Goal: Task Accomplishment & Management: Use online tool/utility

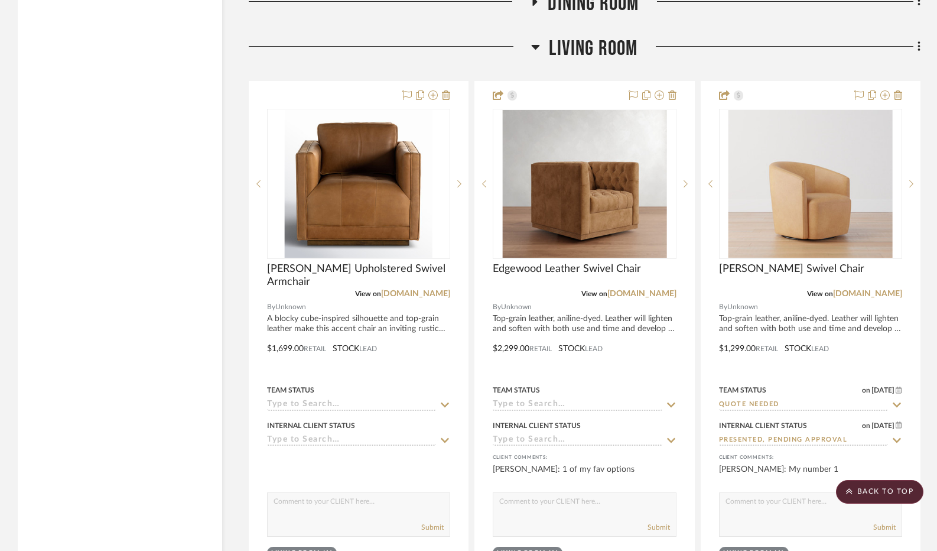
scroll to position [2375, 0]
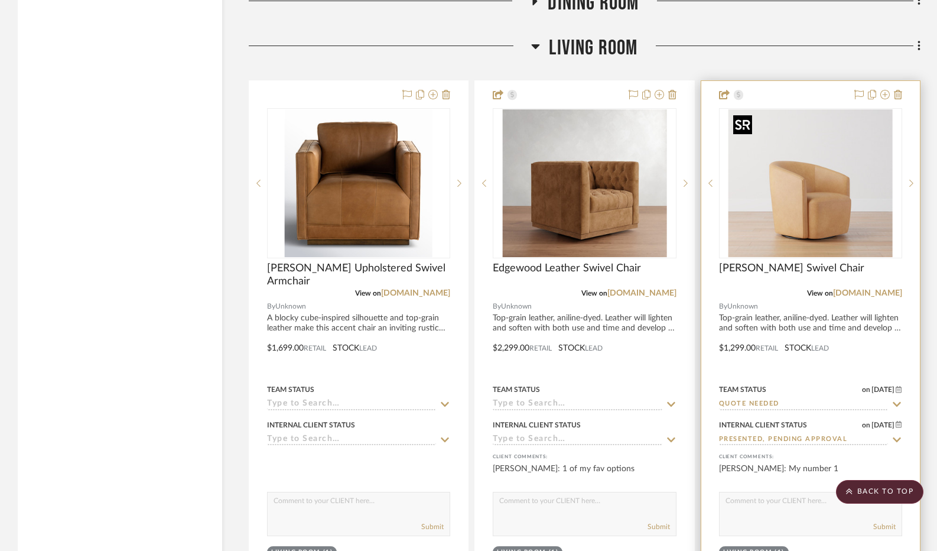
click at [749, 216] on img "0" at bounding box center [811, 183] width 164 height 148
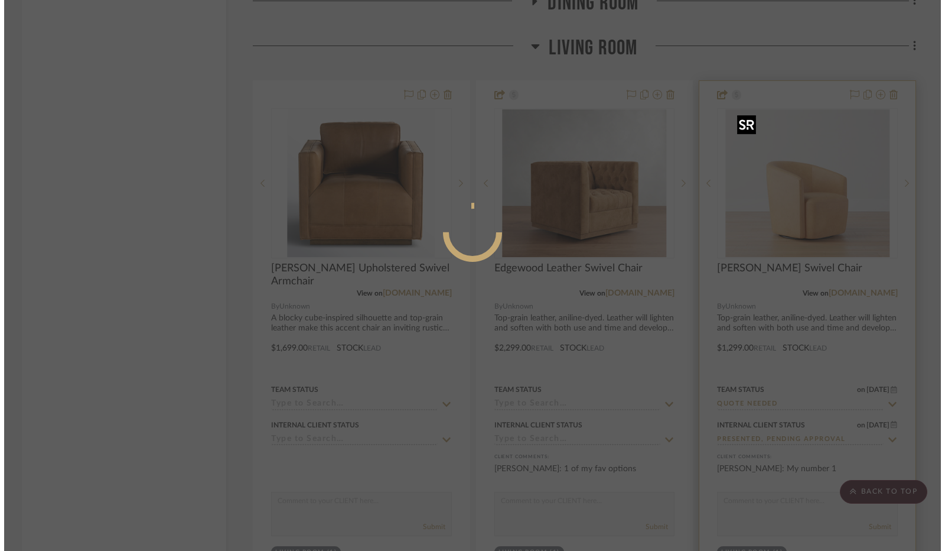
scroll to position [0, 0]
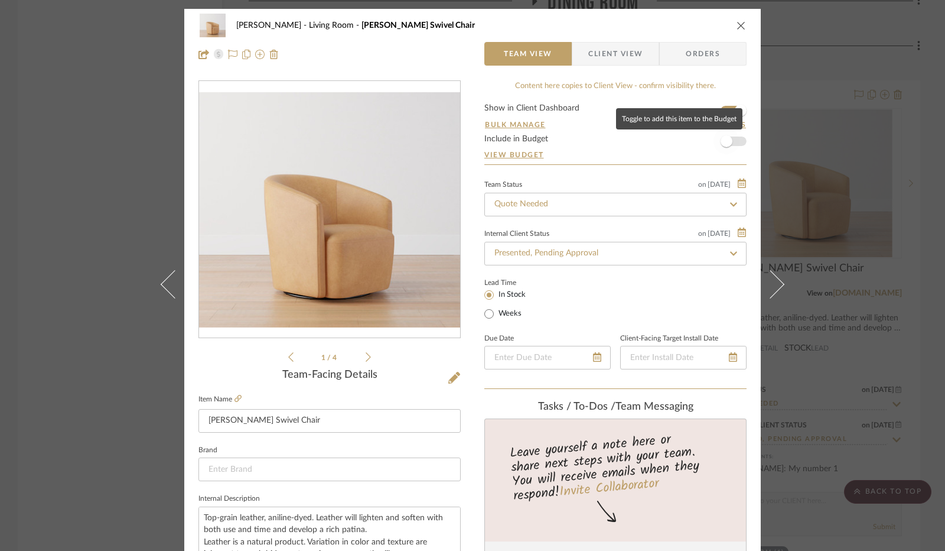
click at [730, 144] on span "button" at bounding box center [727, 141] width 26 height 26
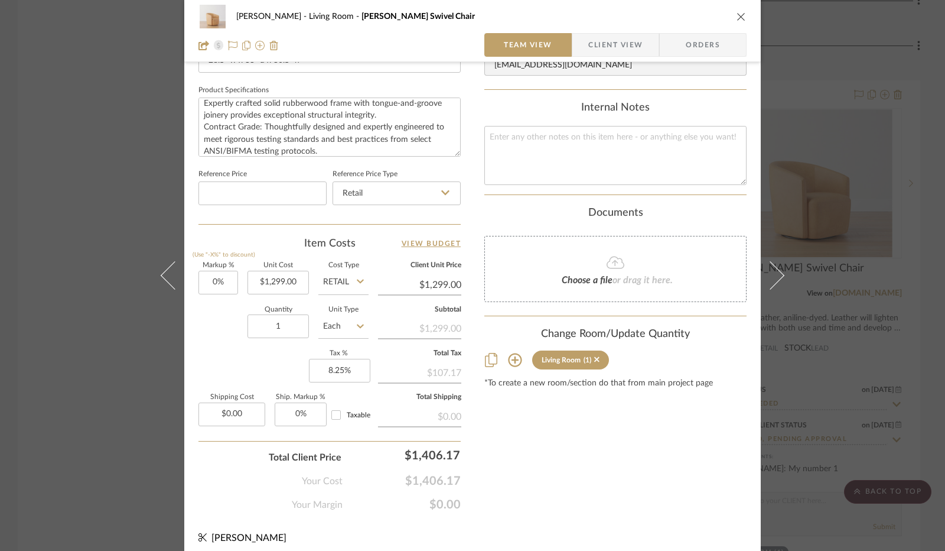
scroll to position [547, 0]
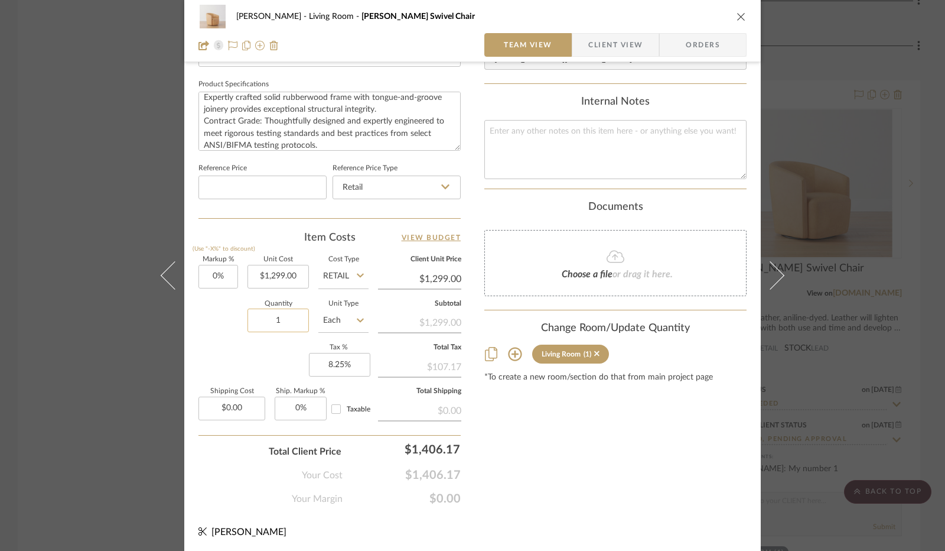
click at [279, 320] on input "1" at bounding box center [278, 320] width 61 height 24
type input "2"
click at [216, 317] on div "Quantity 2 Unit Type Each" at bounding box center [284, 322] width 170 height 42
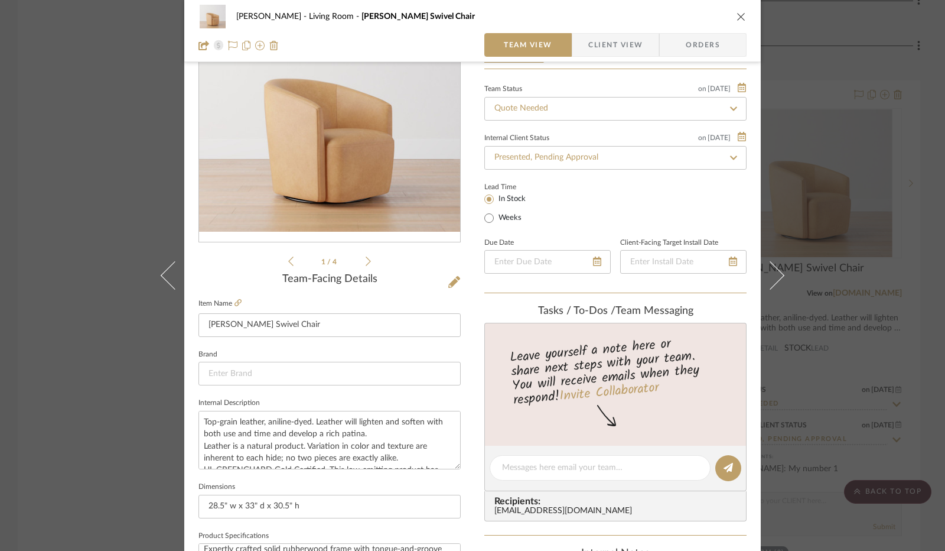
scroll to position [0, 0]
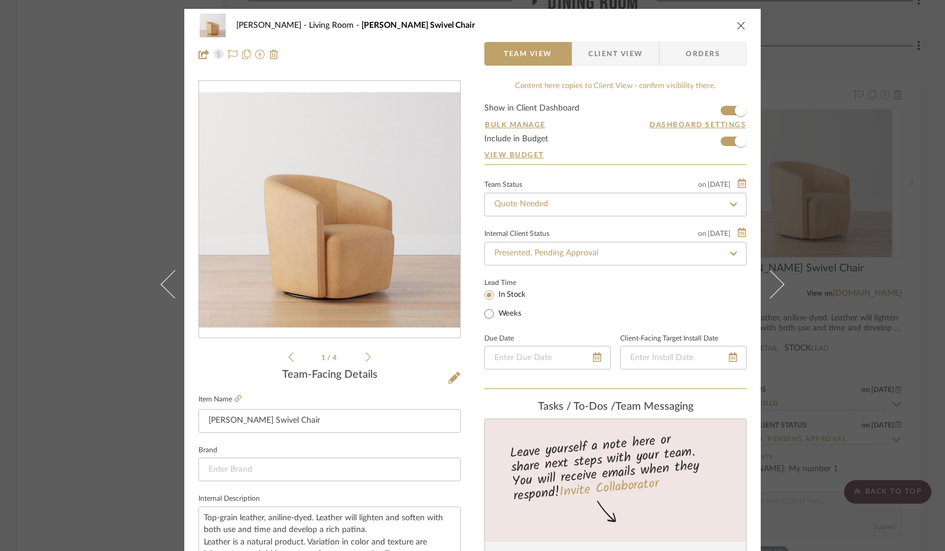
click at [361, 357] on li "1 / 4" at bounding box center [330, 357] width 72 height 14
click at [366, 357] on icon at bounding box center [368, 356] width 5 height 9
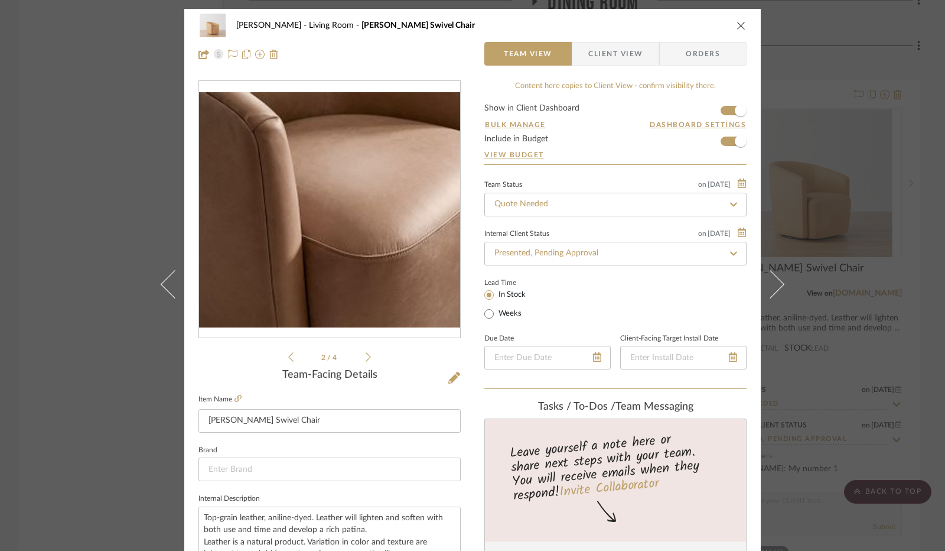
click at [366, 357] on icon at bounding box center [368, 356] width 5 height 9
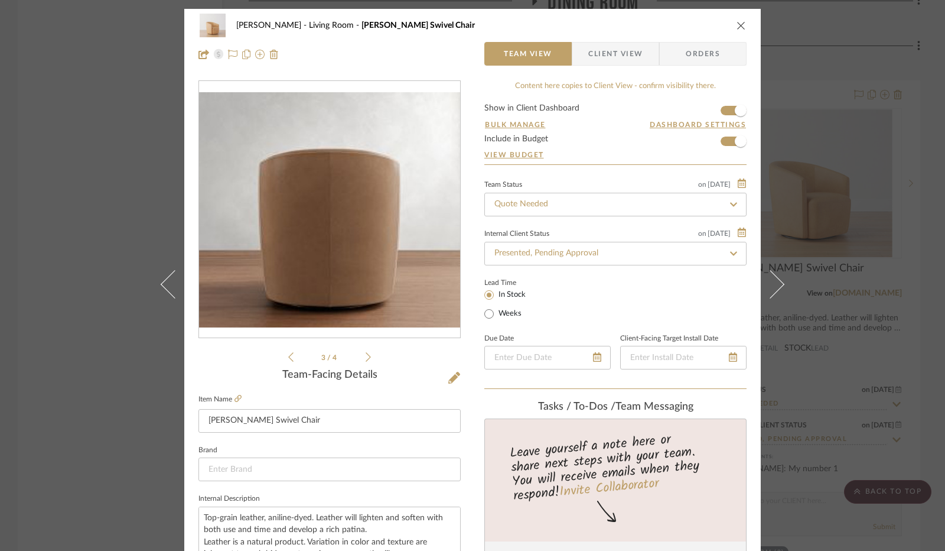
click at [739, 29] on icon "close" at bounding box center [741, 25] width 9 height 9
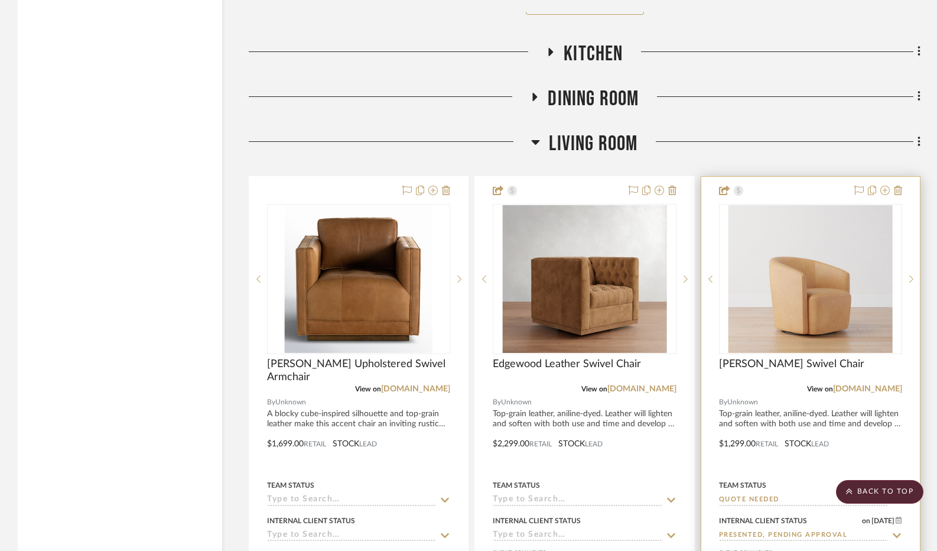
scroll to position [2279, 0]
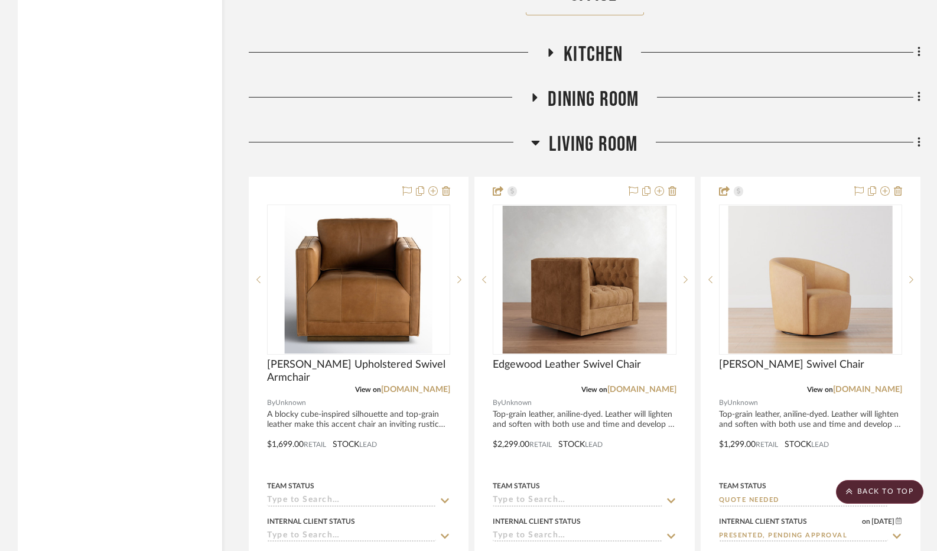
click at [535, 144] on icon at bounding box center [536, 143] width 8 height 5
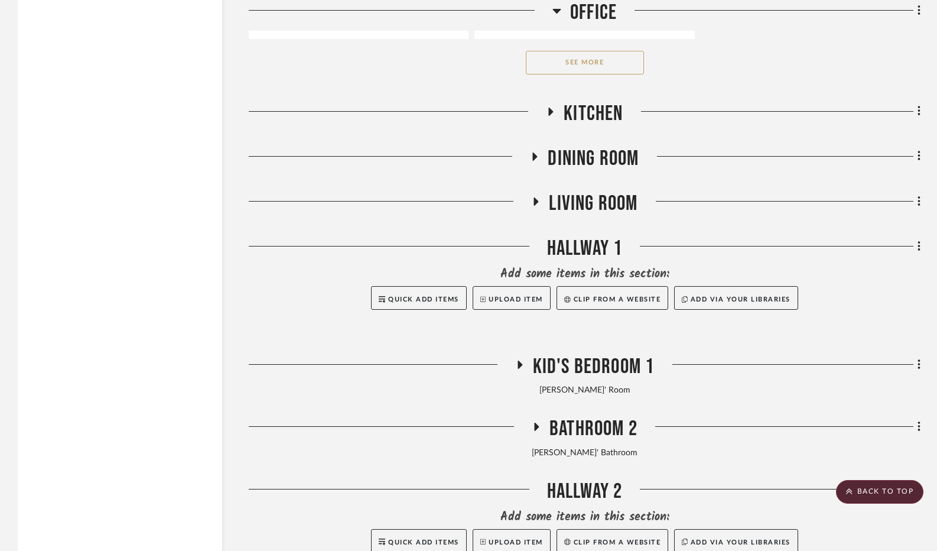
scroll to position [2209, 0]
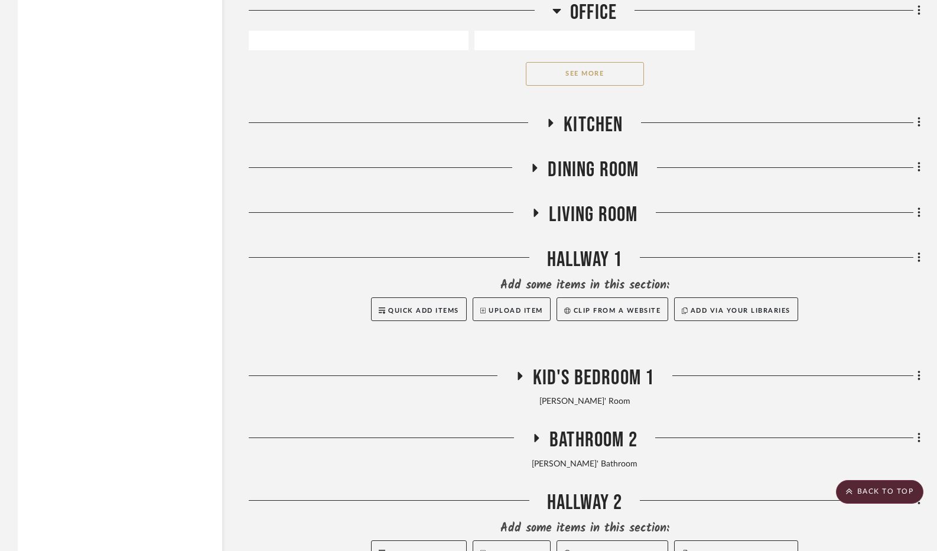
click at [534, 213] on icon at bounding box center [536, 213] width 5 height 8
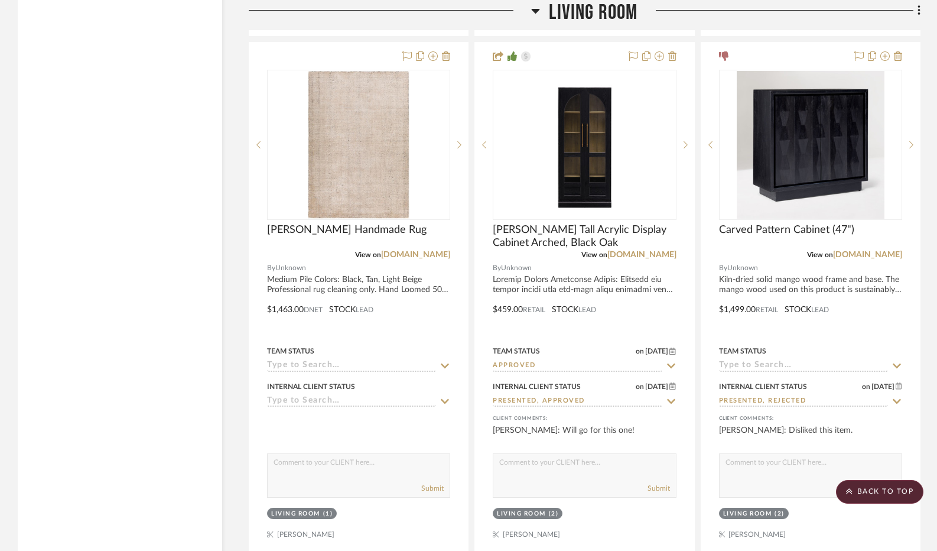
scroll to position [4011, 0]
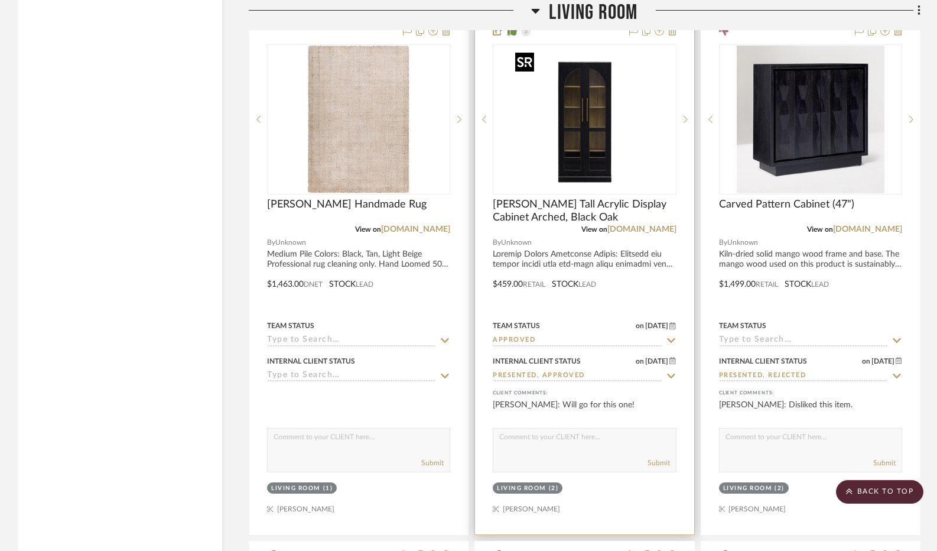
click at [591, 127] on img "0" at bounding box center [584, 119] width 148 height 148
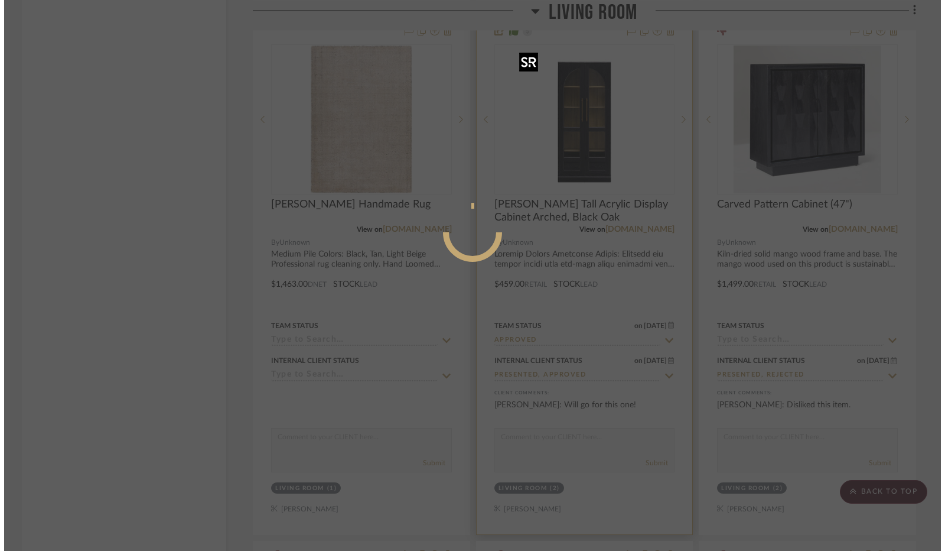
scroll to position [0, 0]
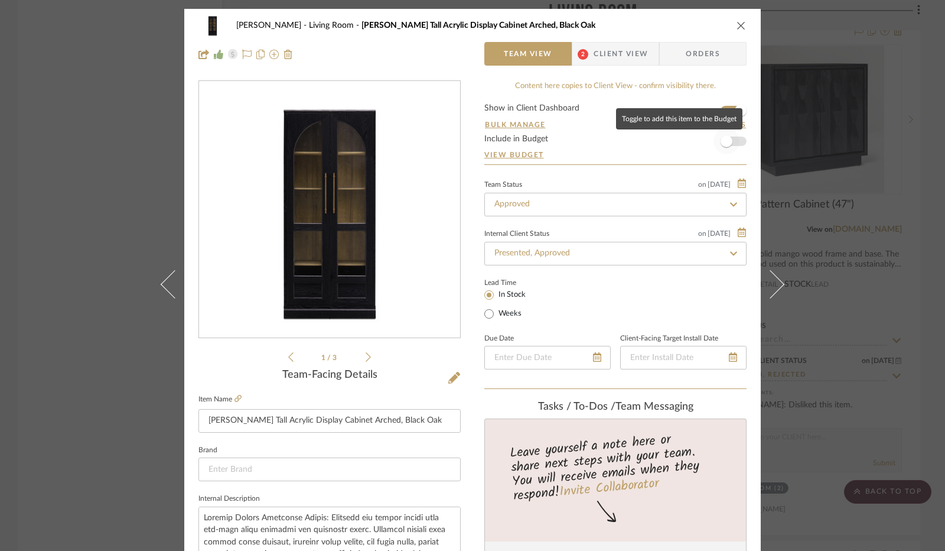
click at [733, 146] on span "button" at bounding box center [727, 141] width 26 height 26
click at [737, 26] on icon "close" at bounding box center [741, 25] width 9 height 9
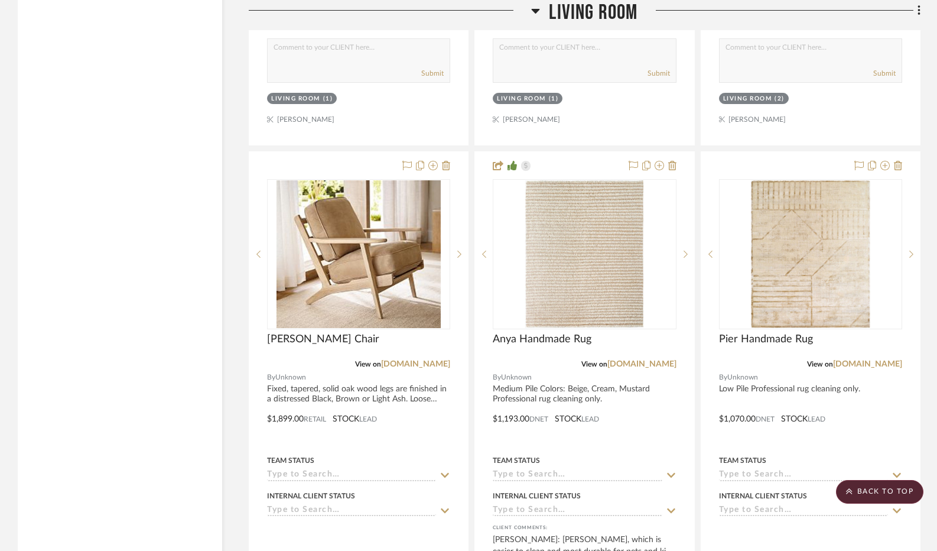
scroll to position [2233, 0]
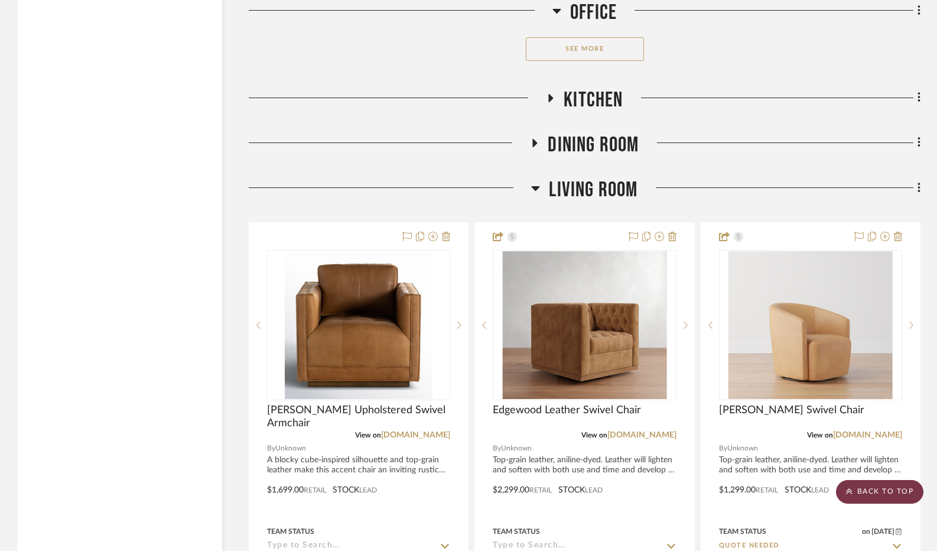
click at [871, 493] on scroll-to-top-button "BACK TO TOP" at bounding box center [879, 492] width 87 height 24
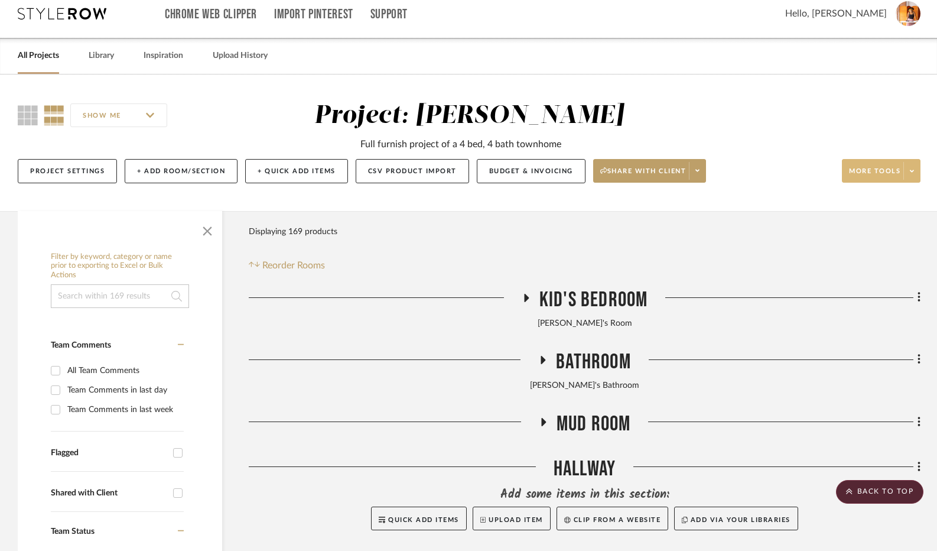
scroll to position [0, 0]
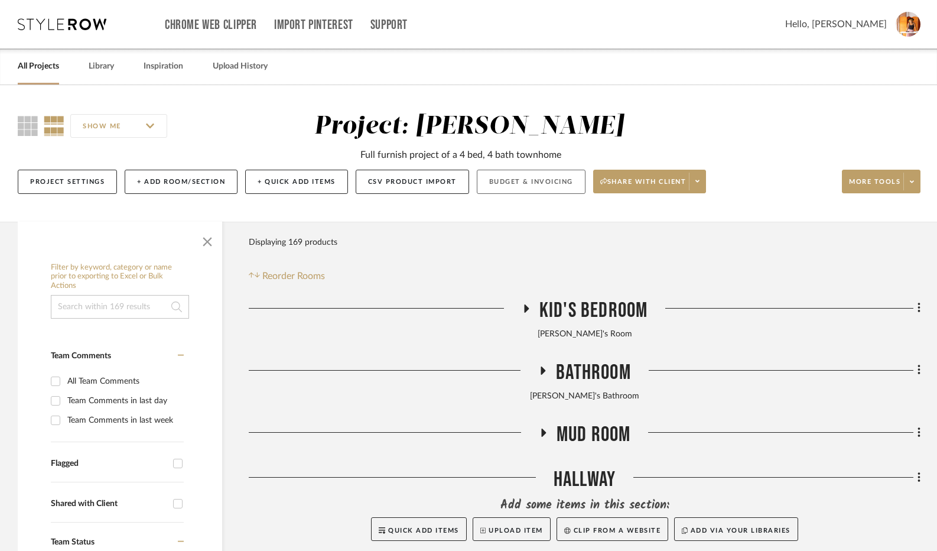
click at [523, 181] on button "Budget & Invoicing" at bounding box center [531, 182] width 109 height 24
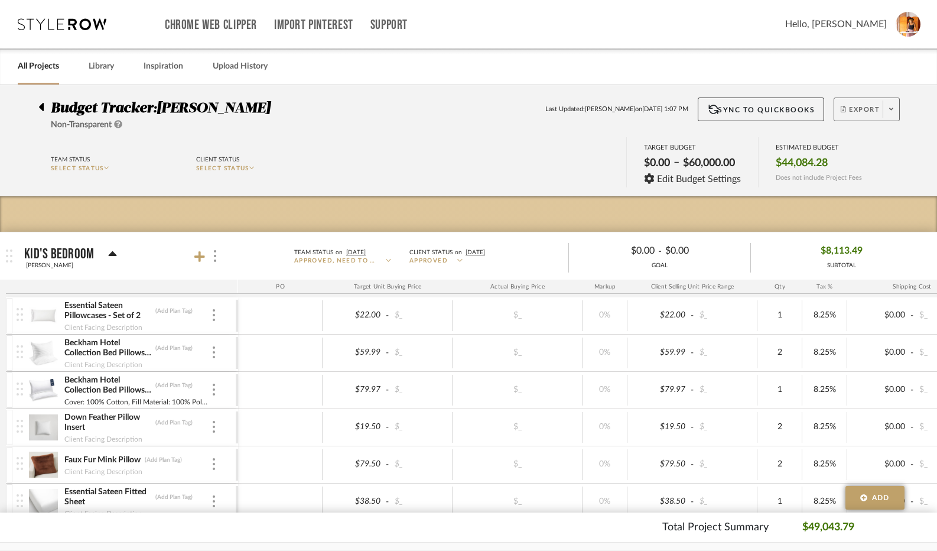
click at [855, 115] on span "Export" at bounding box center [860, 114] width 39 height 18
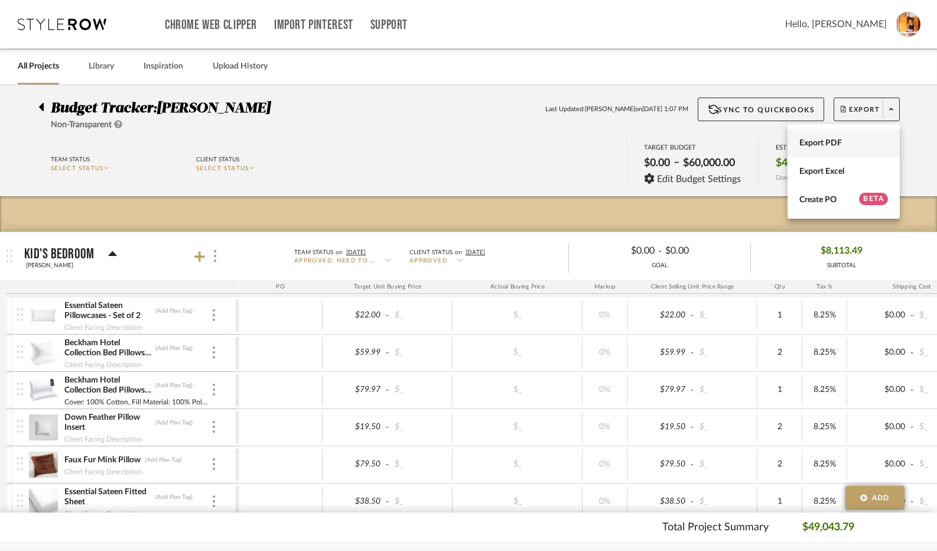
click at [834, 151] on button "Export PDF" at bounding box center [844, 143] width 112 height 28
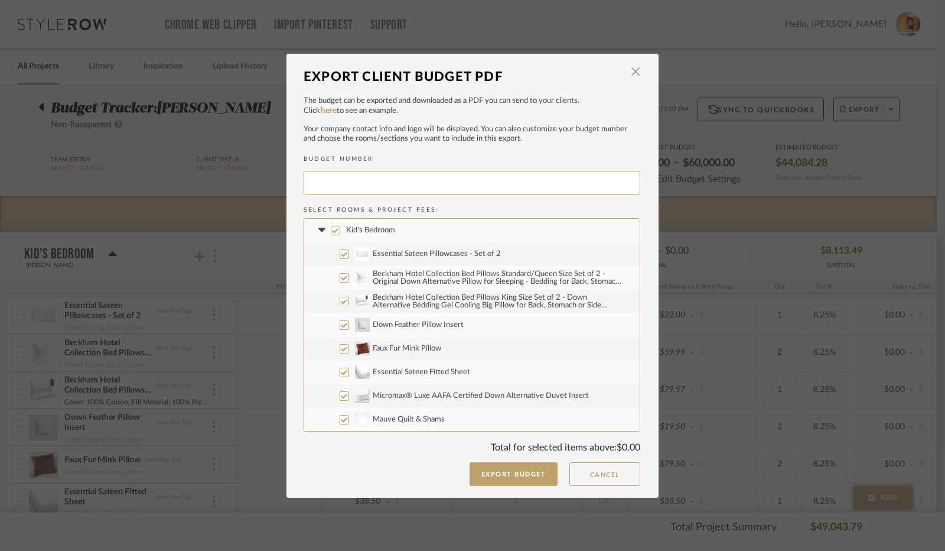
type input "[PERSON_NAME]-009"
click at [331, 231] on input "Kid's Bedroom" at bounding box center [335, 230] width 9 height 9
checkbox input "false"
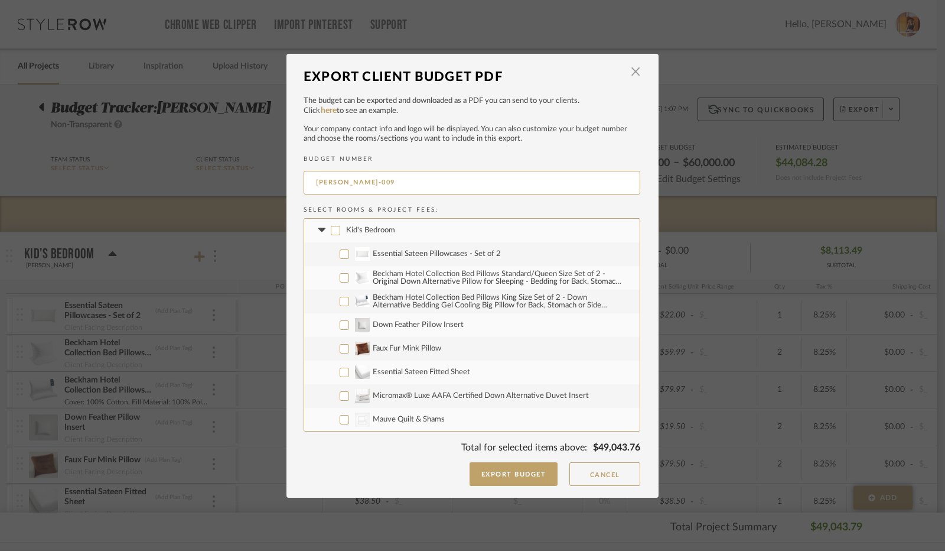
checkbox input "false"
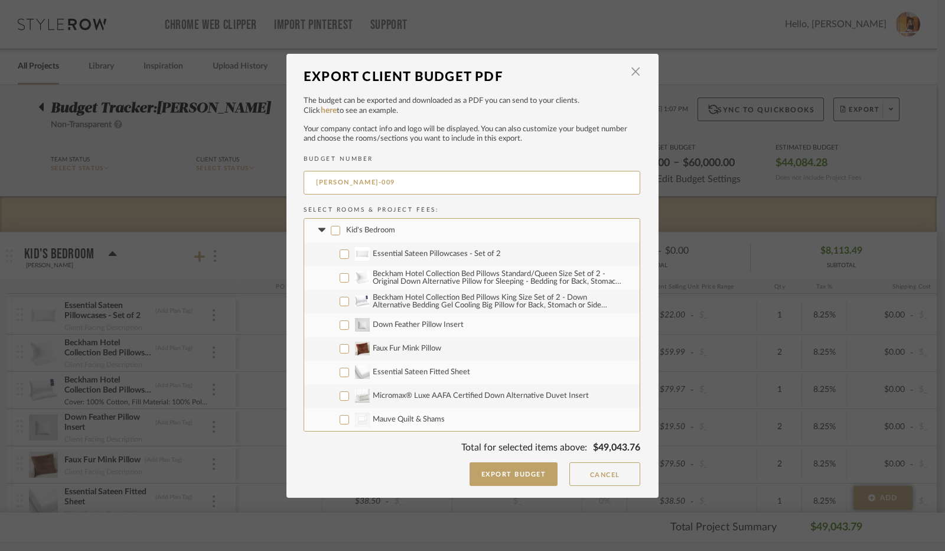
checkbox input "false"
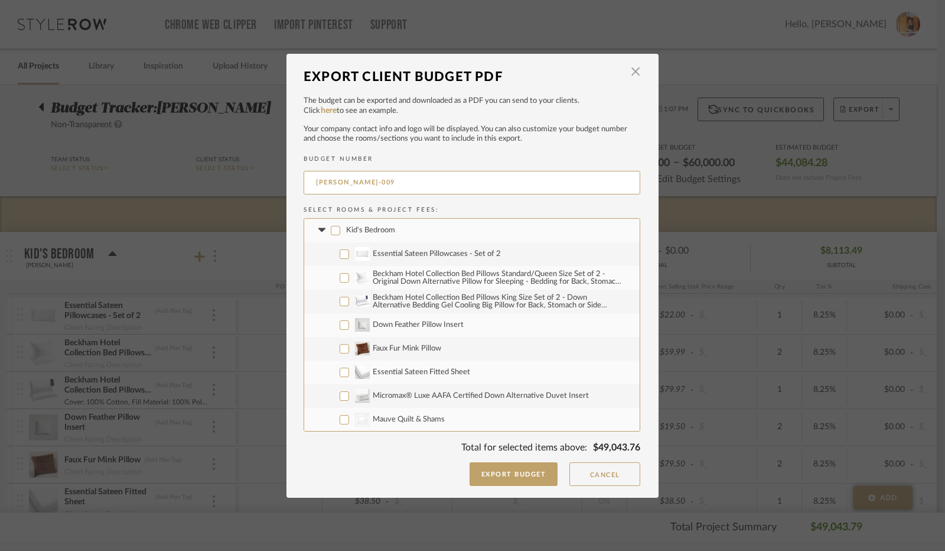
checkbox input "false"
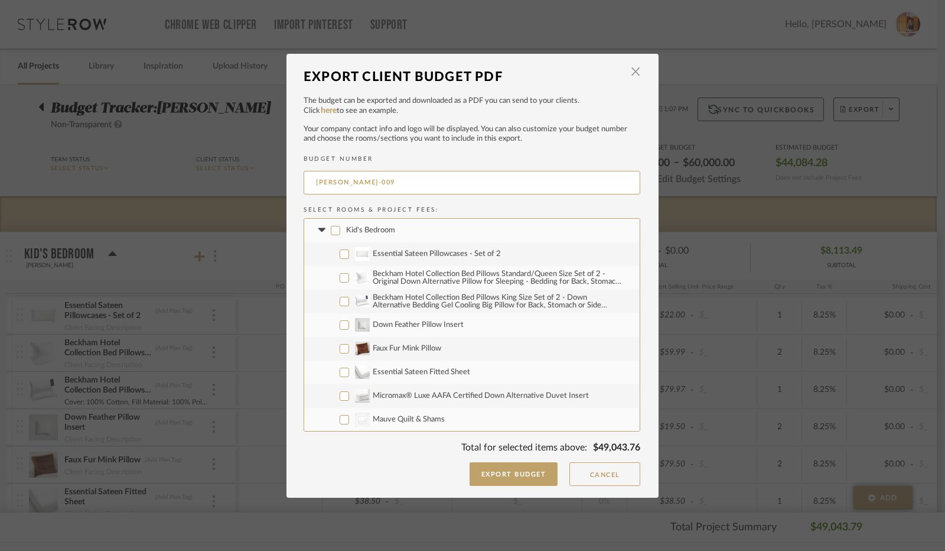
checkbox input "false"
click at [318, 229] on icon at bounding box center [321, 230] width 7 height 4
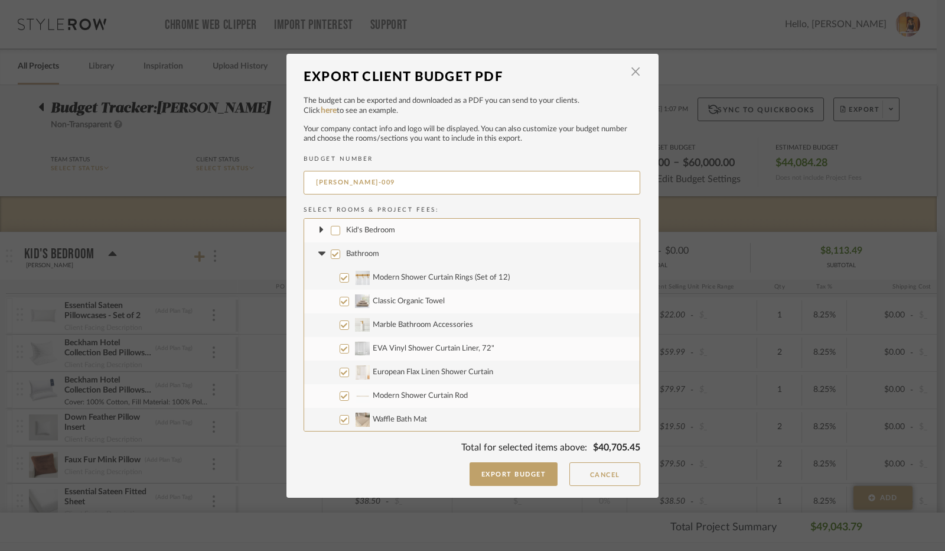
click at [331, 253] on input "Bathroom" at bounding box center [335, 253] width 9 height 9
checkbox input "false"
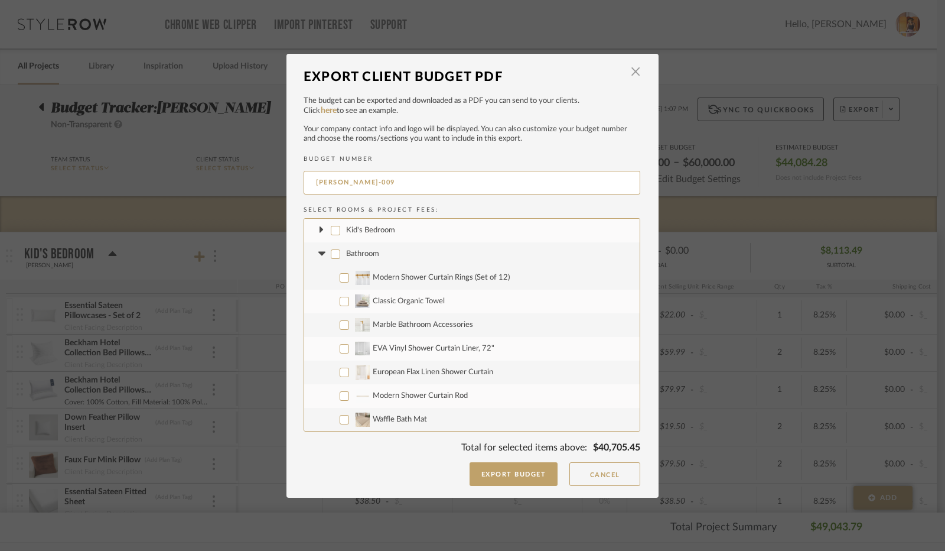
checkbox input "false"
click at [318, 252] on icon at bounding box center [321, 254] width 7 height 4
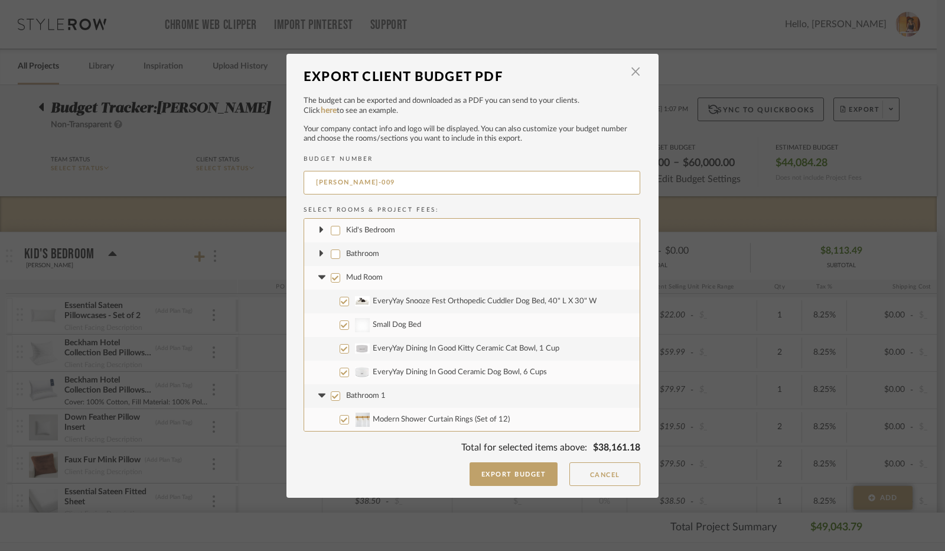
click at [331, 279] on input "Mud Room" at bounding box center [335, 277] width 9 height 9
checkbox input "false"
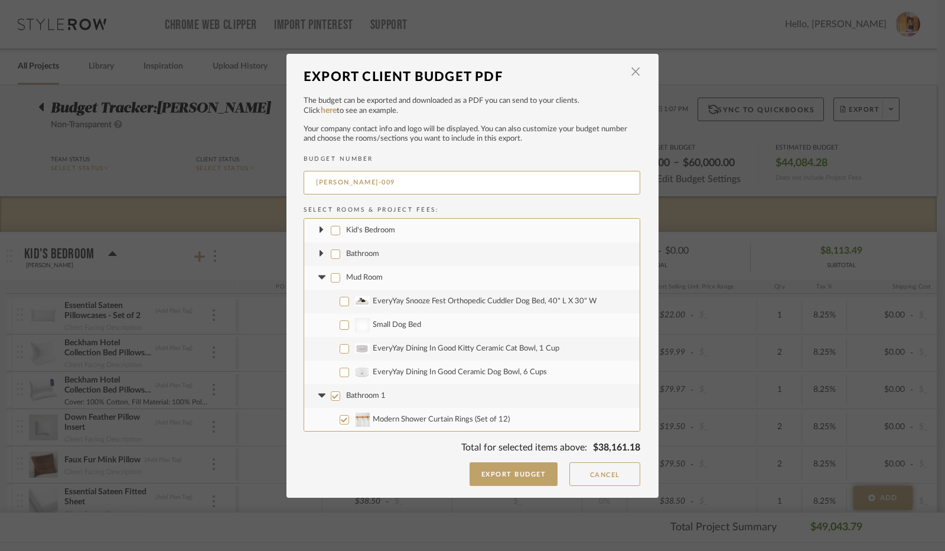
checkbox input "false"
click at [320, 277] on icon at bounding box center [322, 277] width 12 height 5
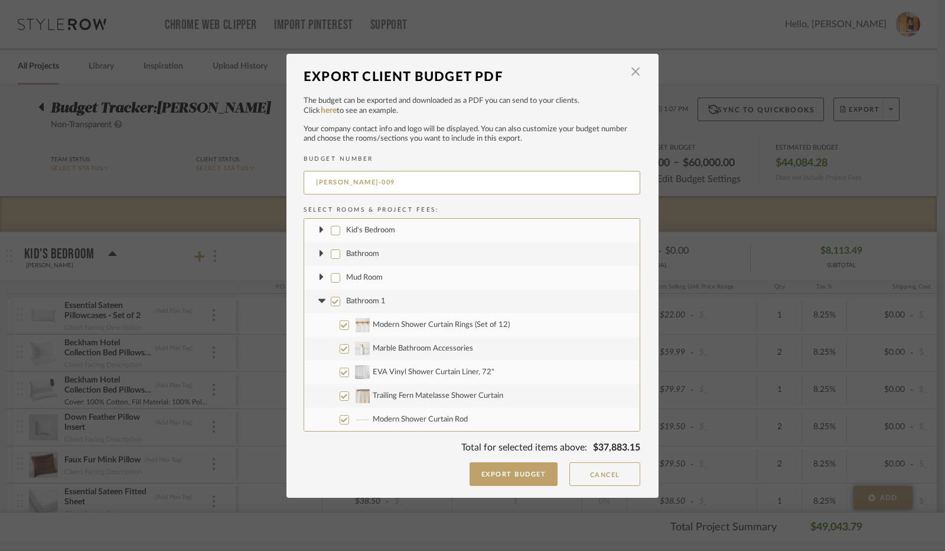
click at [331, 301] on input "Bathroom 1" at bounding box center [335, 301] width 9 height 9
checkbox input "false"
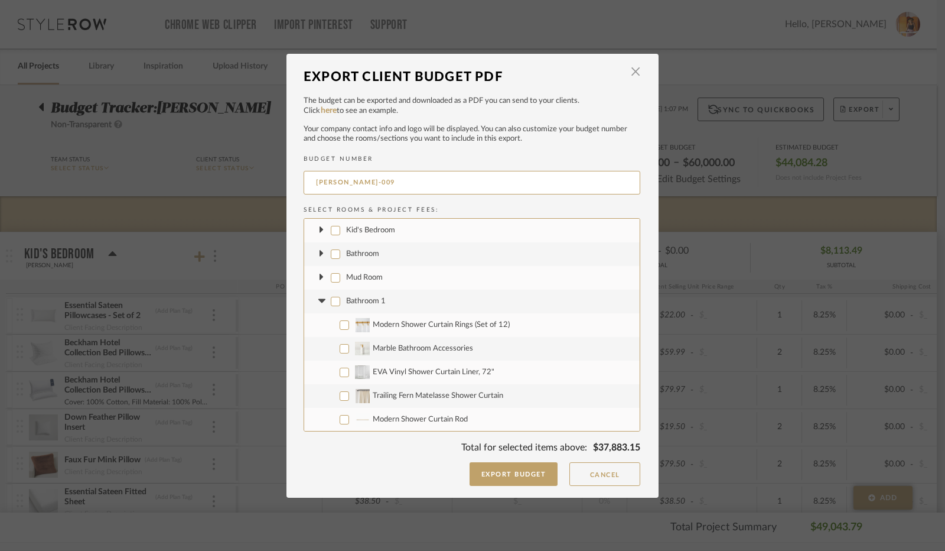
checkbox input "false"
click at [318, 301] on icon at bounding box center [321, 301] width 7 height 4
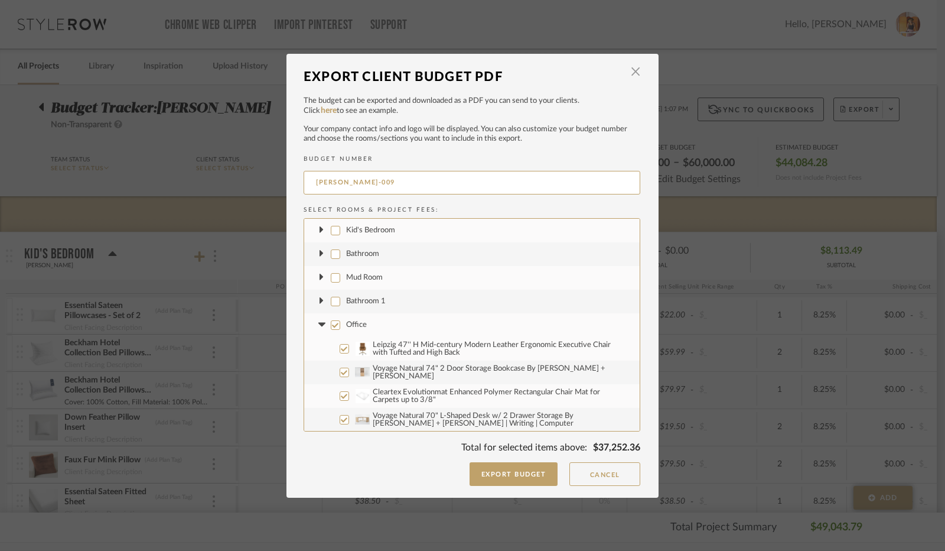
click at [331, 324] on input "Office" at bounding box center [335, 324] width 9 height 9
checkbox input "false"
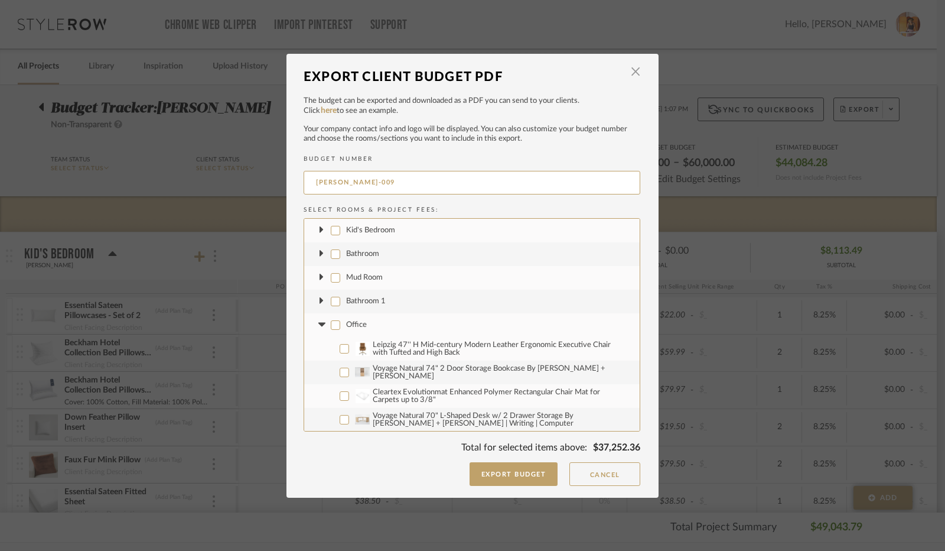
checkbox input "false"
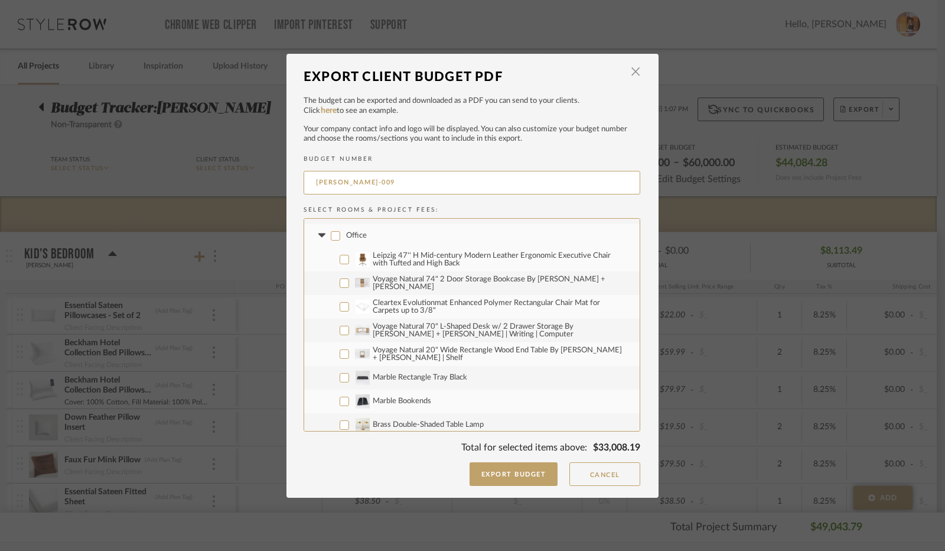
scroll to position [66, 0]
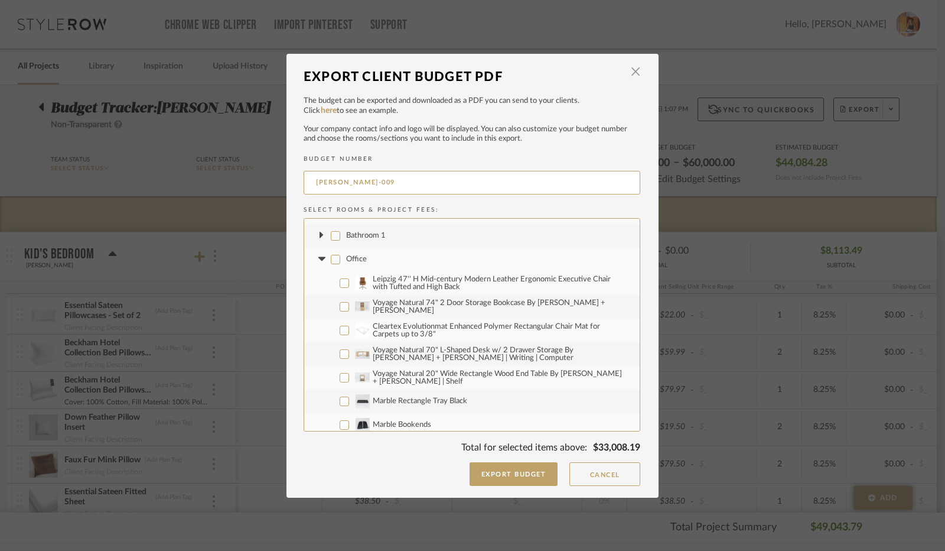
click at [318, 258] on icon at bounding box center [321, 259] width 7 height 4
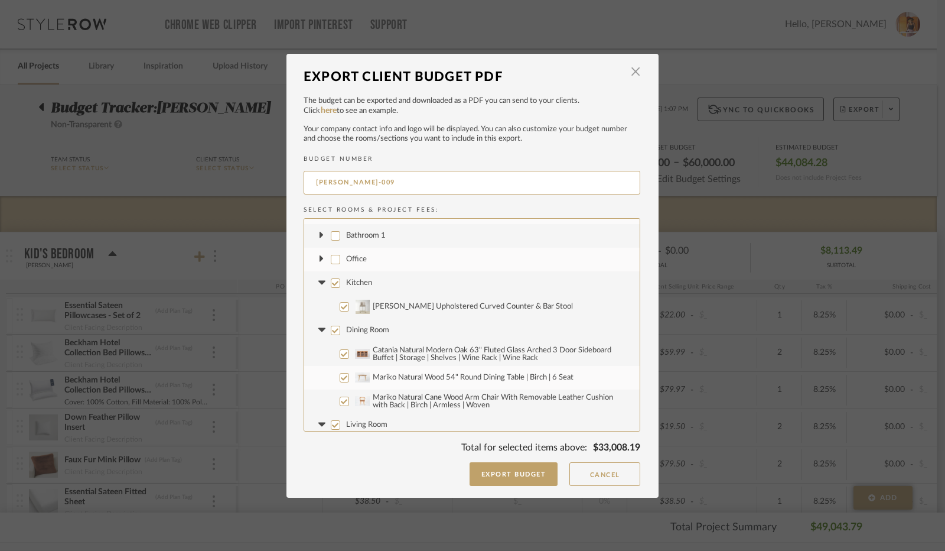
click at [331, 282] on input "Kitchen" at bounding box center [335, 282] width 9 height 9
checkbox input "false"
click at [320, 281] on icon at bounding box center [321, 283] width 7 height 4
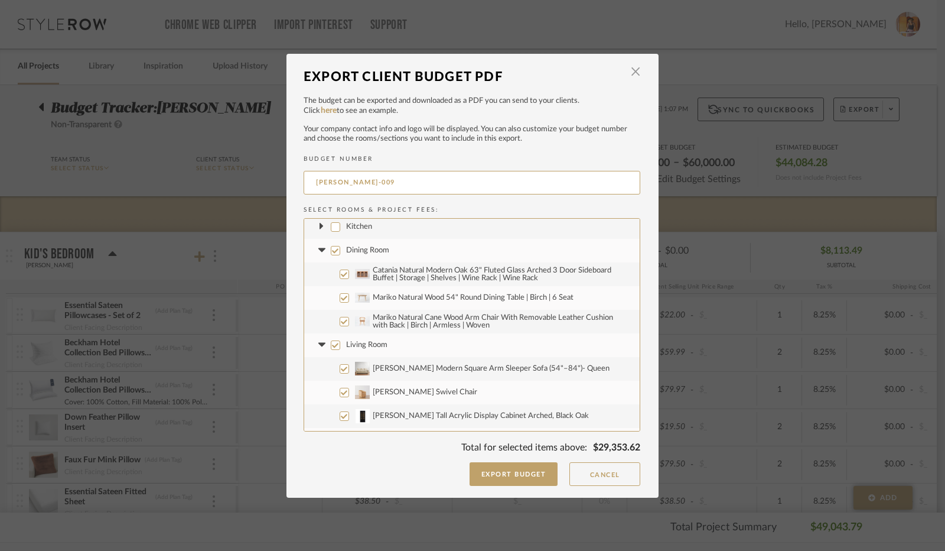
scroll to position [127, 0]
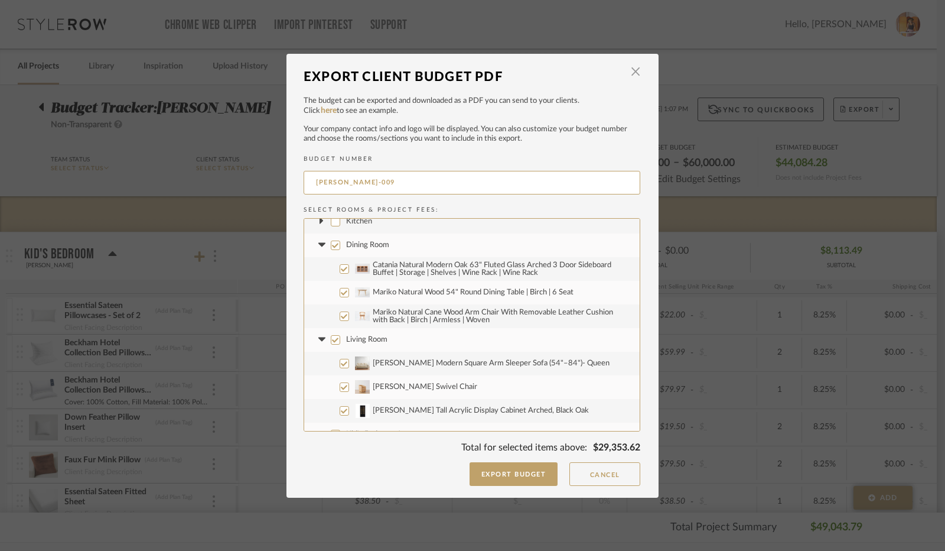
click at [331, 246] on input "Dining Room" at bounding box center [335, 244] width 9 height 9
checkbox input "false"
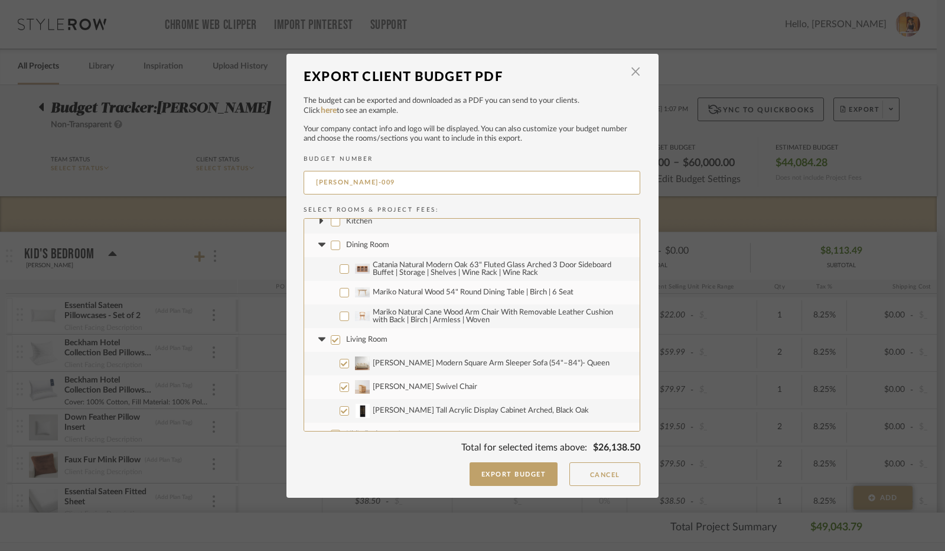
click at [319, 242] on fa-icon at bounding box center [322, 245] width 12 height 12
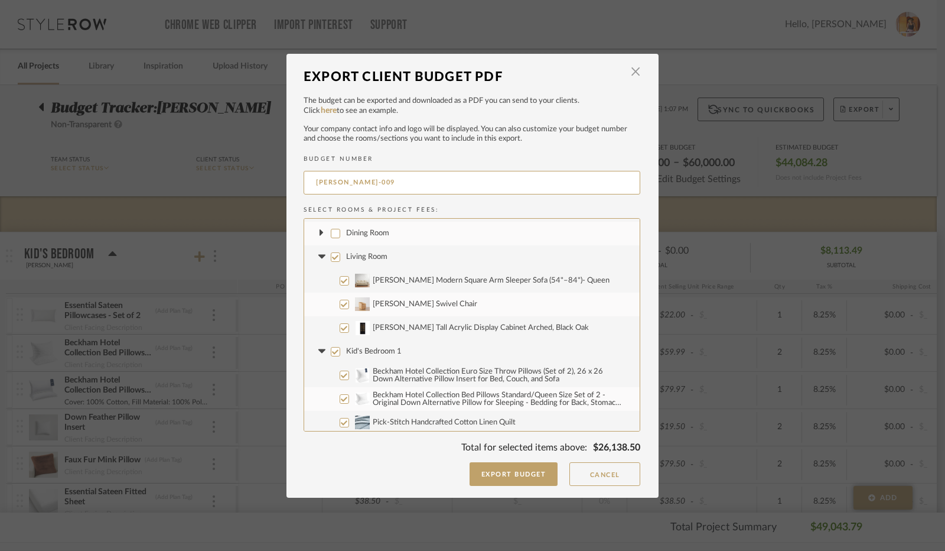
scroll to position [152, 0]
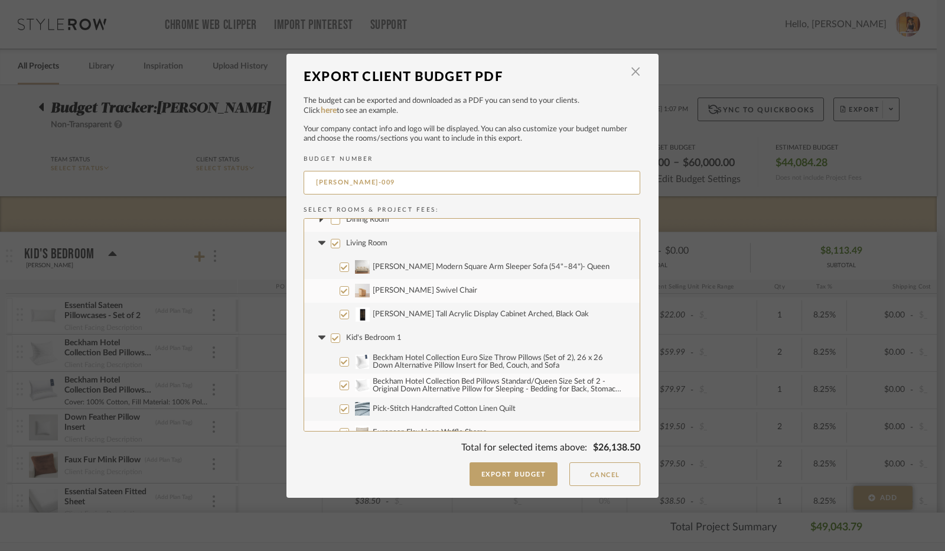
click at [340, 266] on input "[PERSON_NAME] Modern Square Arm Sleeper Sofa (54"–84")- Queen" at bounding box center [344, 266] width 9 height 9
checkbox input "false"
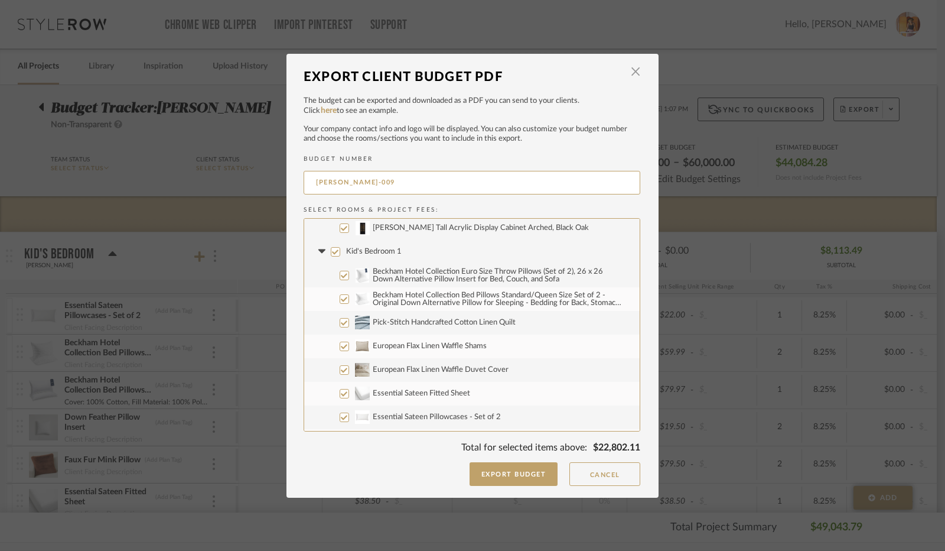
scroll to position [242, 0]
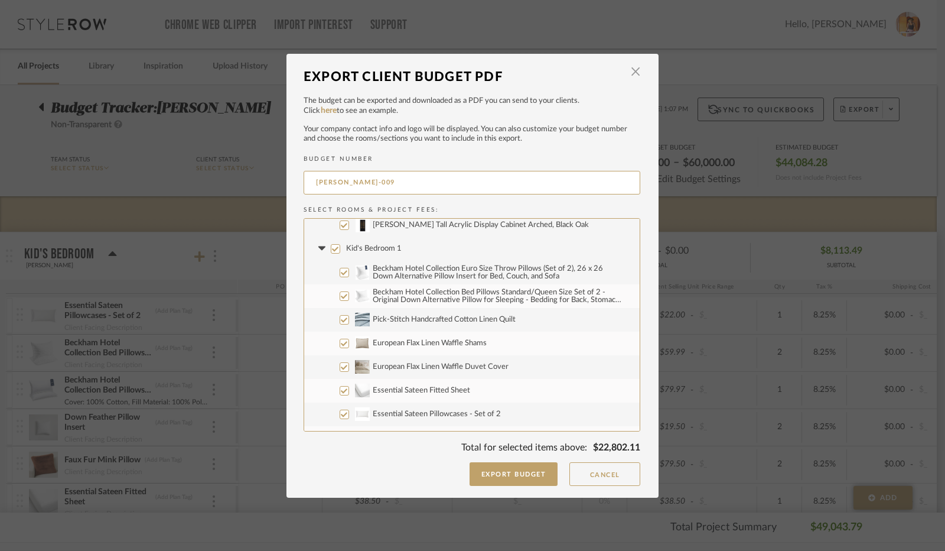
click at [331, 249] on input "Kid's Bedroom 1" at bounding box center [335, 248] width 9 height 9
checkbox input "false"
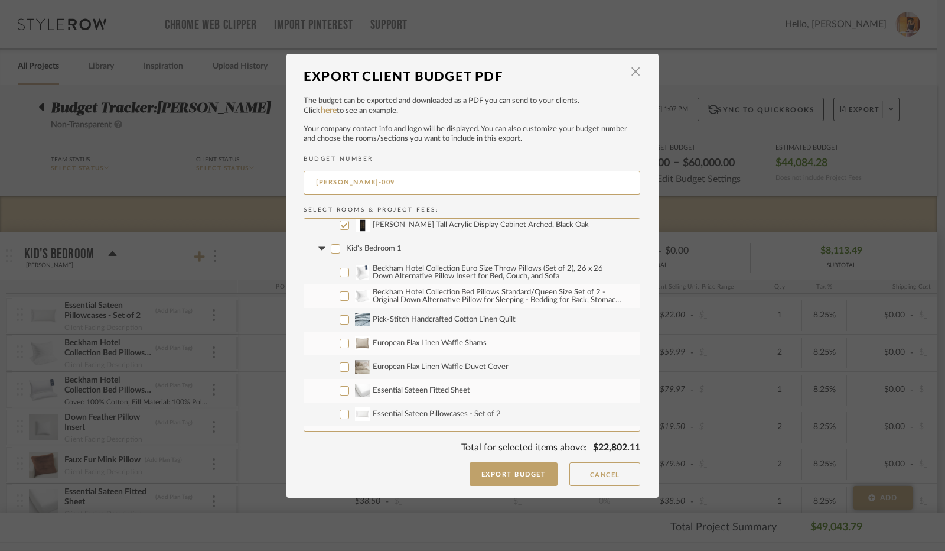
checkbox input "false"
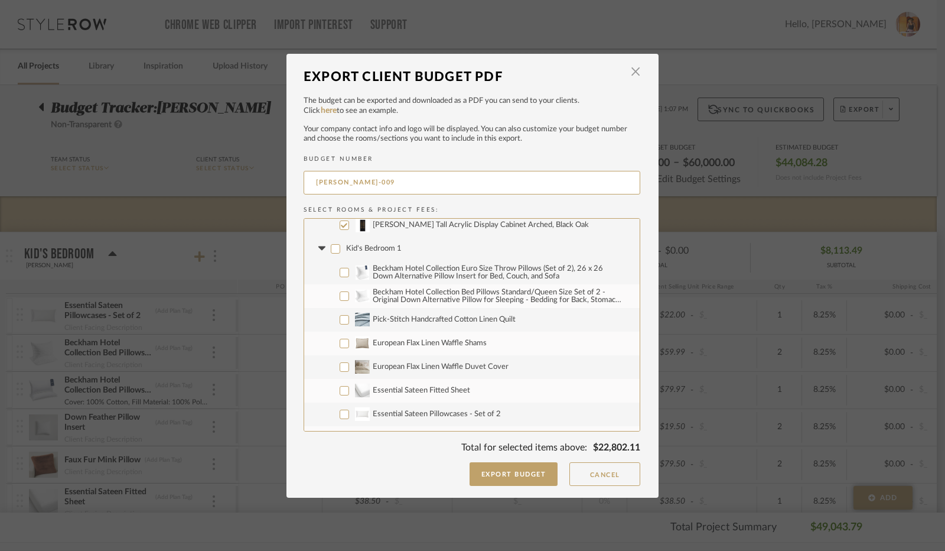
checkbox input "false"
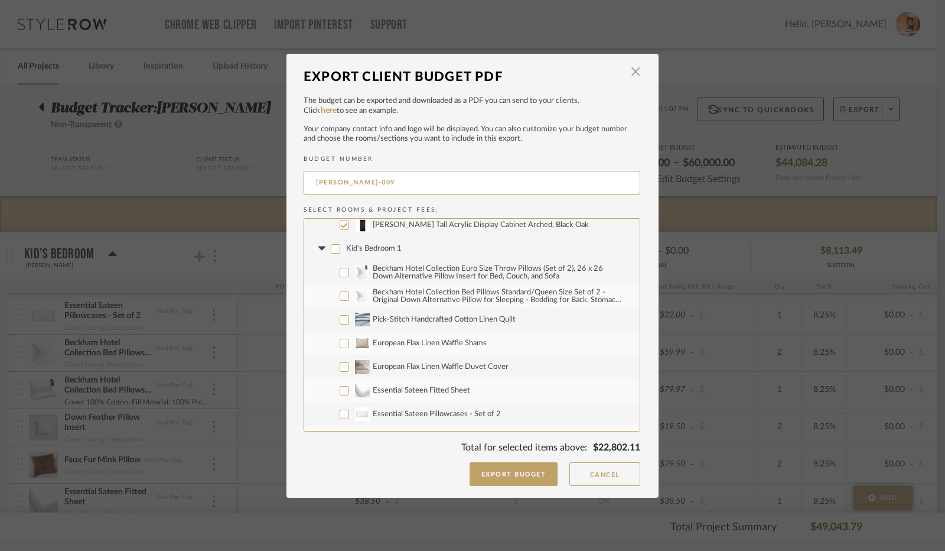
checkbox input "false"
click at [318, 248] on icon at bounding box center [321, 248] width 7 height 4
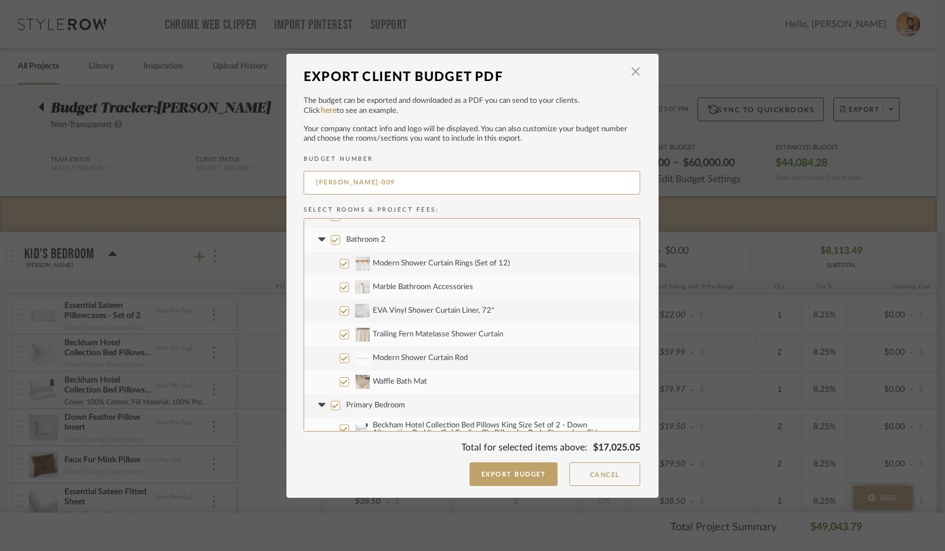
scroll to position [283, 0]
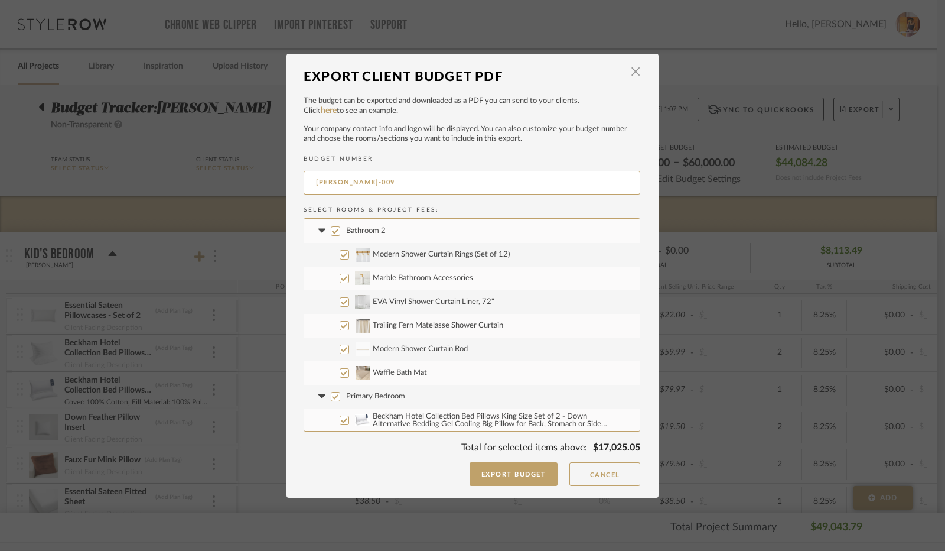
click at [331, 230] on input "Bathroom 2" at bounding box center [335, 230] width 9 height 9
checkbox input "false"
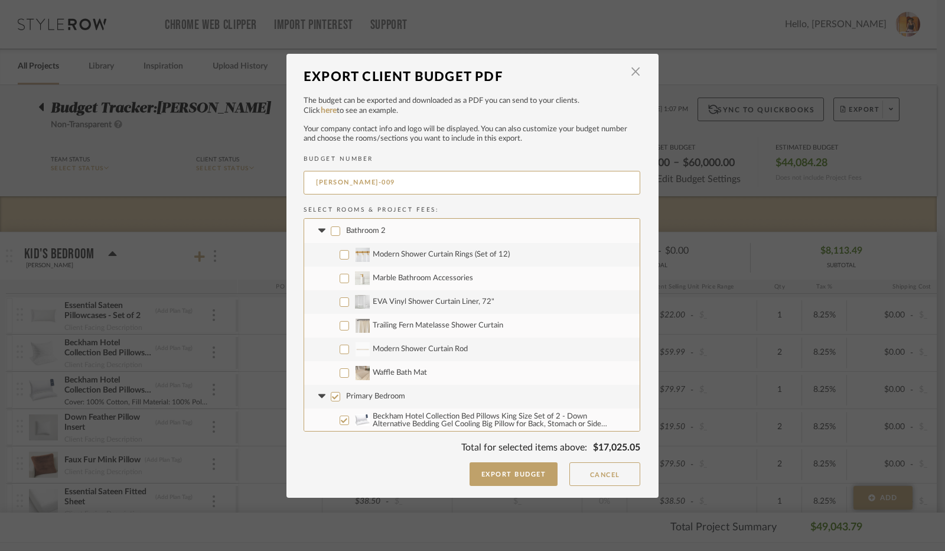
checkbox input "false"
click at [318, 229] on icon at bounding box center [321, 231] width 7 height 4
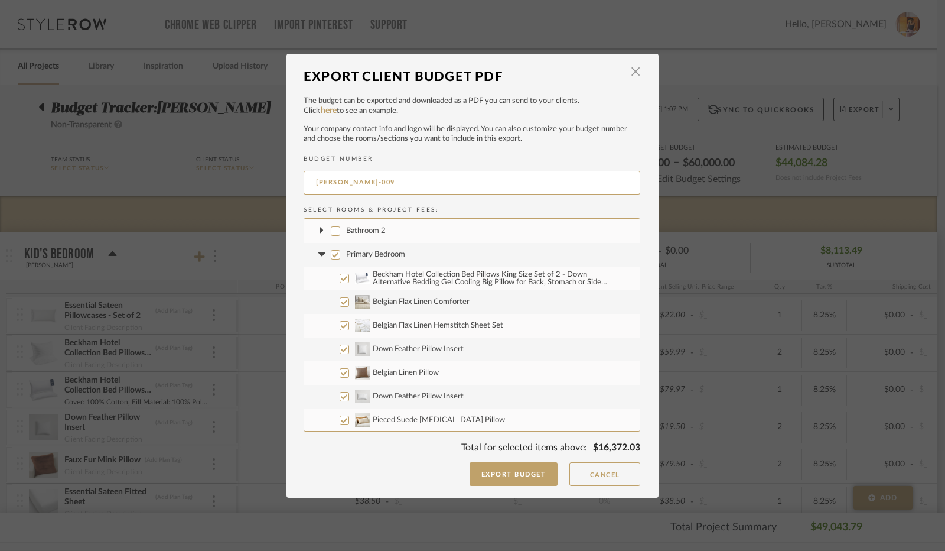
click at [333, 253] on input "Primary Bedroom" at bounding box center [335, 254] width 9 height 9
checkbox input "false"
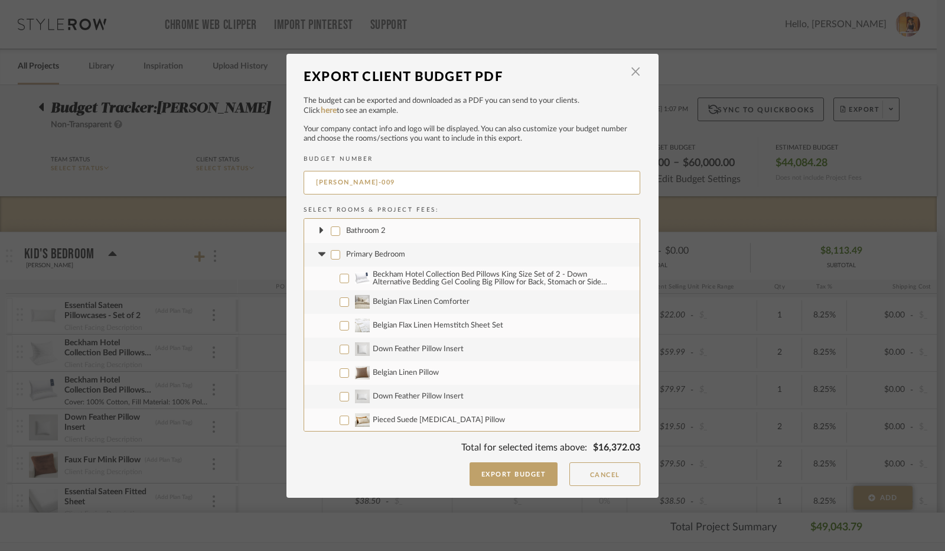
checkbox input "false"
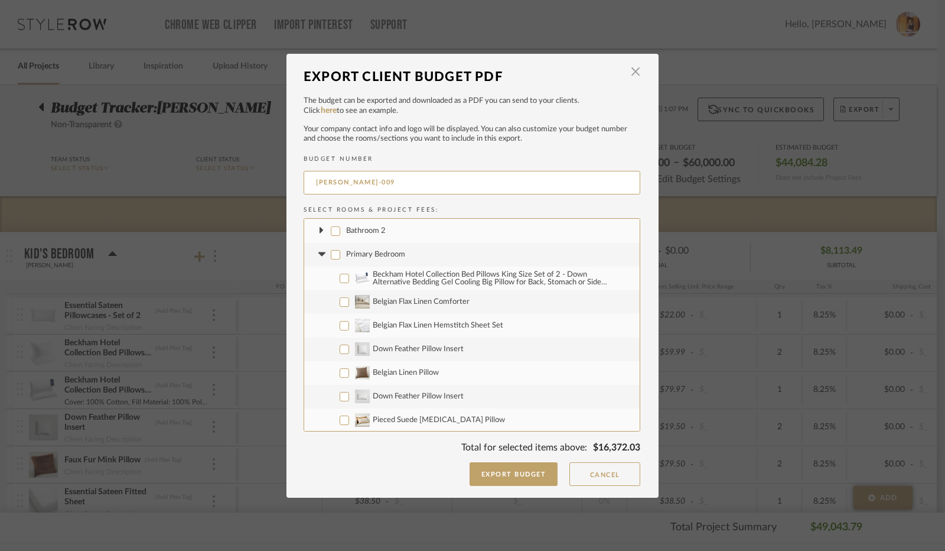
checkbox input "false"
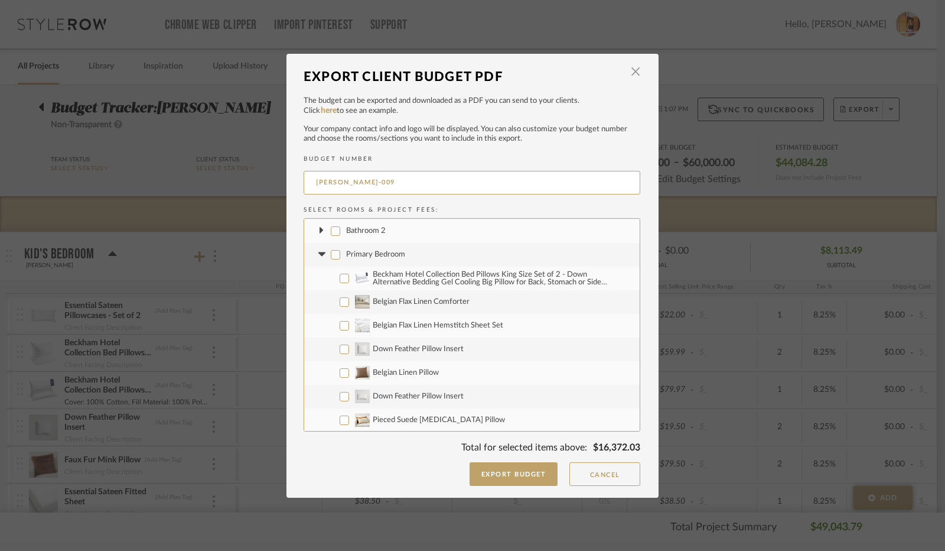
checkbox input "false"
click at [320, 252] on icon at bounding box center [321, 254] width 7 height 4
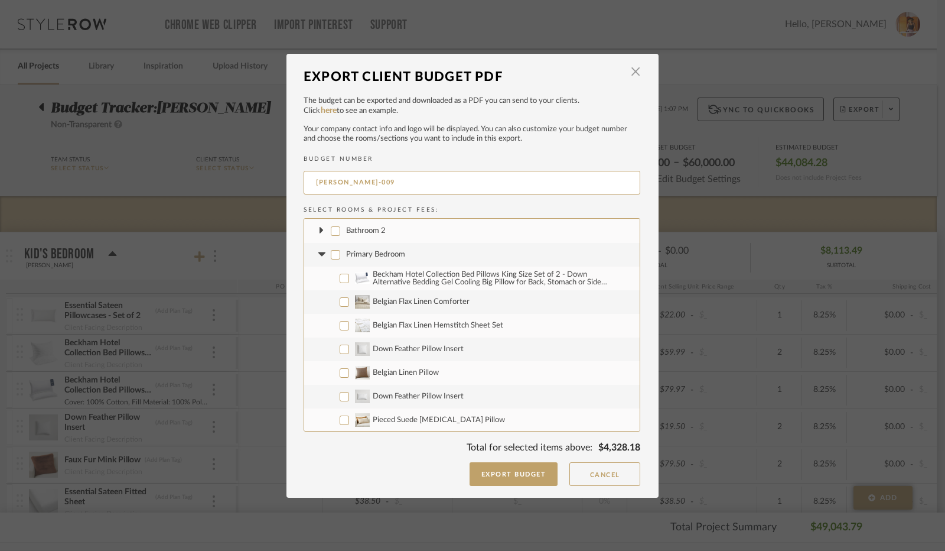
scroll to position [260, 0]
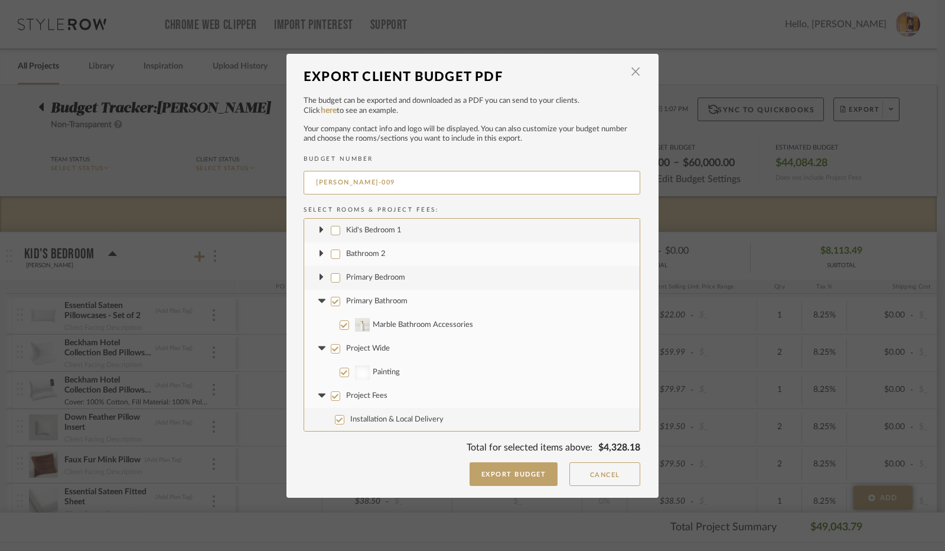
click at [331, 303] on input "Primary Bathroom" at bounding box center [335, 301] width 9 height 9
checkbox input "false"
click at [316, 302] on icon at bounding box center [322, 301] width 12 height 5
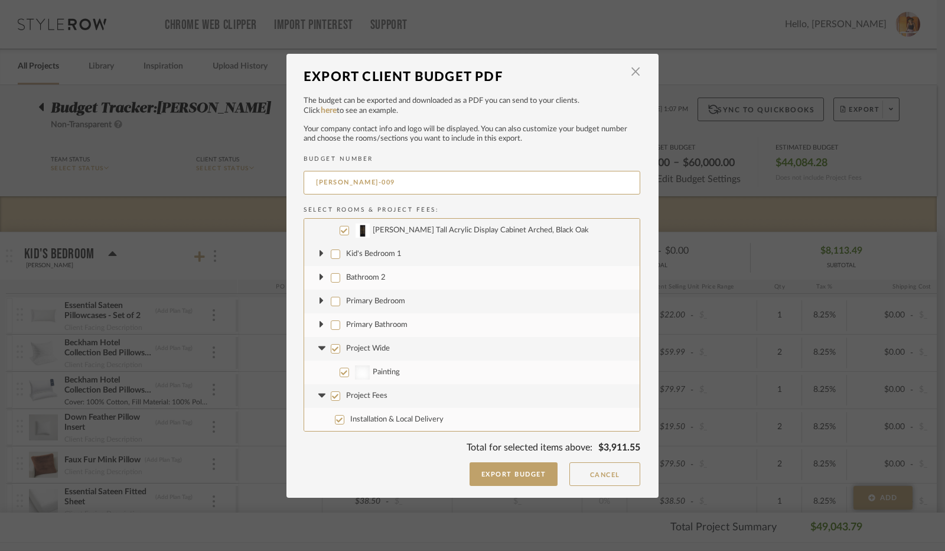
click at [331, 350] on input "Project Wide" at bounding box center [335, 348] width 9 height 9
checkbox input "false"
click at [321, 348] on icon at bounding box center [322, 348] width 12 height 5
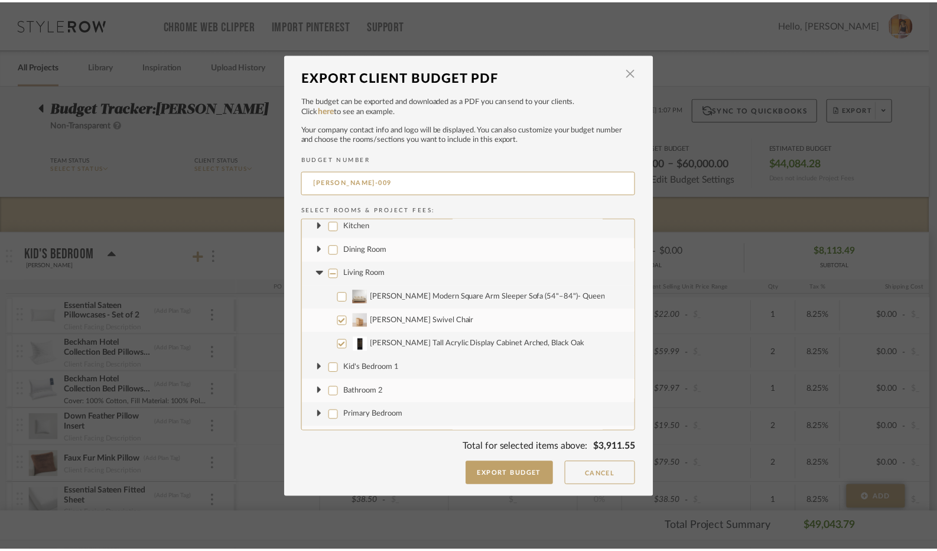
scroll to position [122, 0]
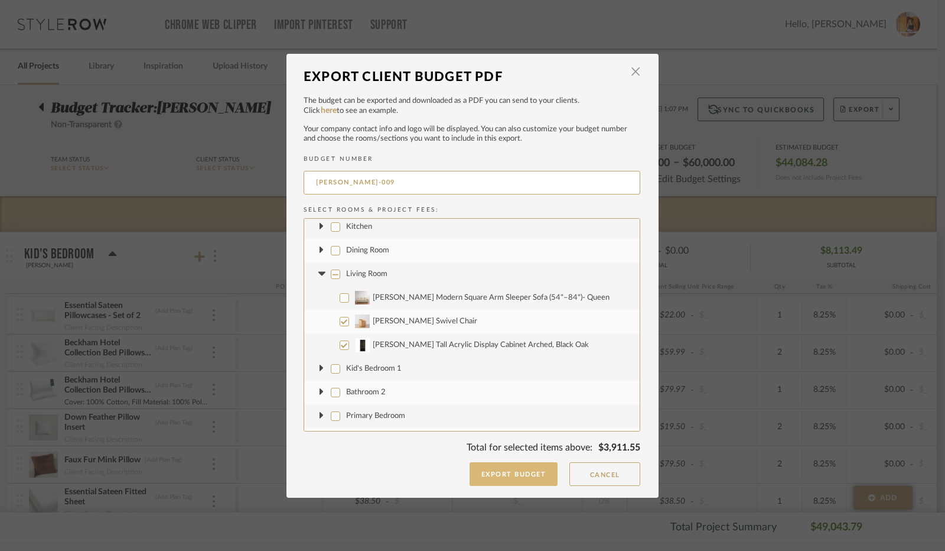
click at [518, 469] on button "Export Budget" at bounding box center [514, 474] width 89 height 24
